Goal: Transaction & Acquisition: Register for event/course

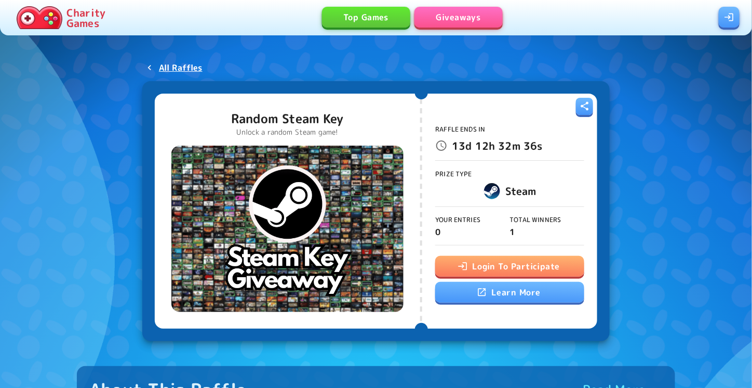
click at [507, 266] on button "Login To Participate" at bounding box center [509, 266] width 149 height 21
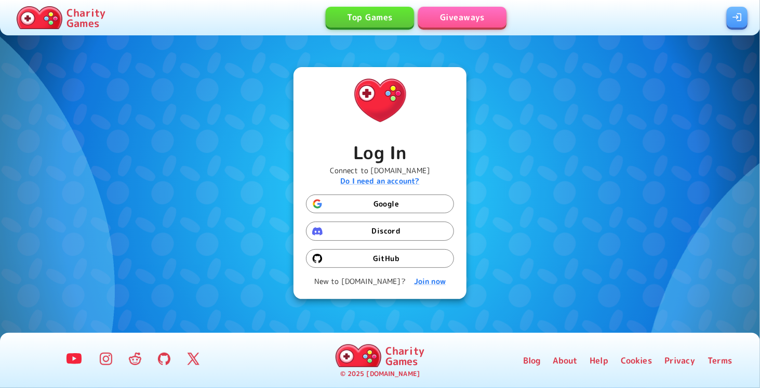
click at [421, 206] on button "Google" at bounding box center [380, 203] width 148 height 19
